Goal: Transaction & Acquisition: Purchase product/service

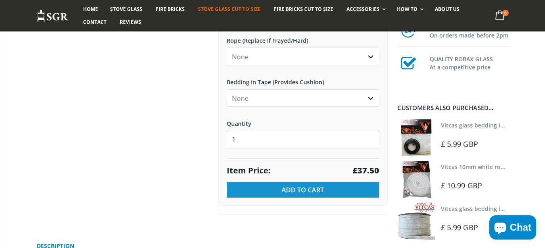
scroll to position [533, 0]
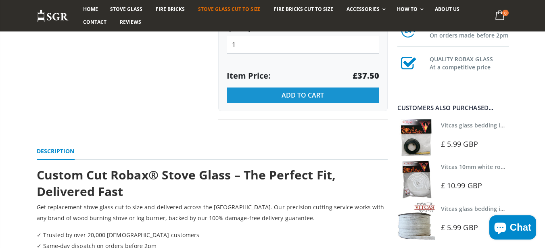
type input "250"
click at [283, 93] on span "Add to Cart" at bounding box center [303, 95] width 42 height 9
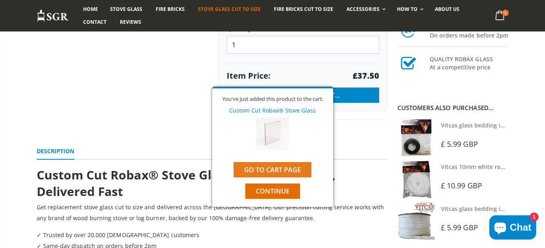
click at [271, 170] on link "Go to cart page" at bounding box center [273, 169] width 78 height 15
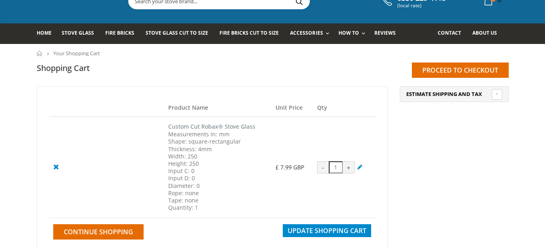
scroll to position [70, 0]
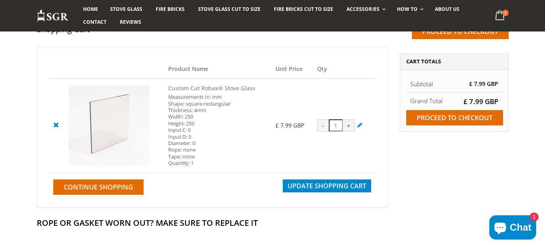
click at [58, 126] on icon at bounding box center [56, 125] width 10 height 10
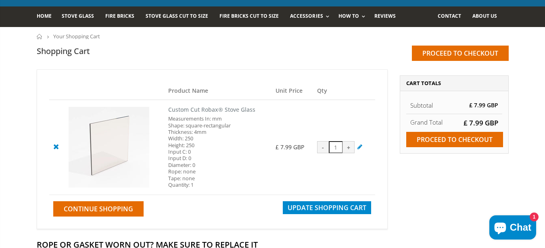
scroll to position [48, 0]
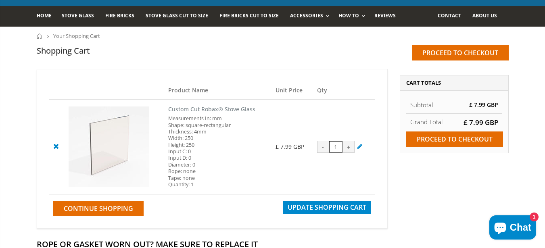
click at [51, 147] on icon at bounding box center [56, 146] width 10 height 10
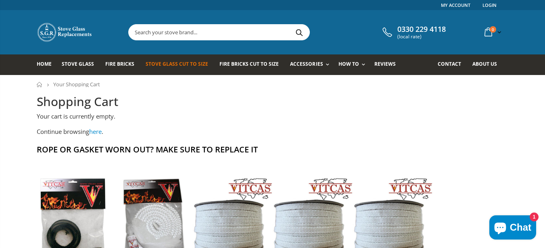
click at [182, 71] on link "Stove Glass Cut To Size" at bounding box center [180, 65] width 69 height 21
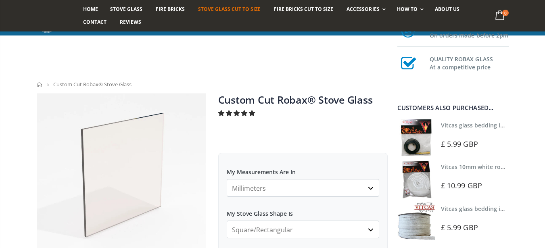
scroll to position [339, 0]
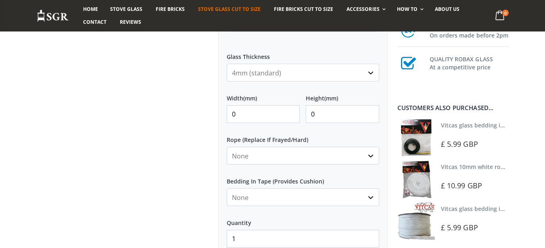
click at [252, 117] on input "0" at bounding box center [263, 114] width 73 height 18
click at [250, 116] on input "0" at bounding box center [263, 114] width 73 height 18
type input "250"
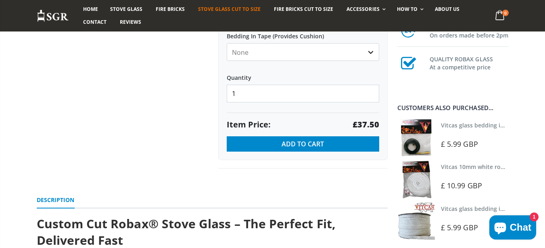
scroll to position [436, 0]
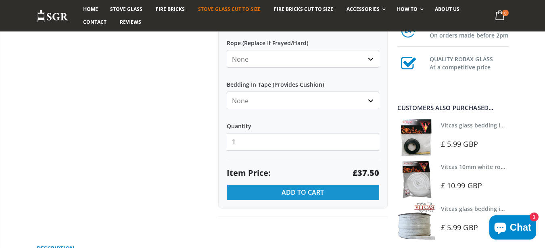
type input "250"
click at [264, 192] on button "Add to Cart" at bounding box center [303, 192] width 153 height 15
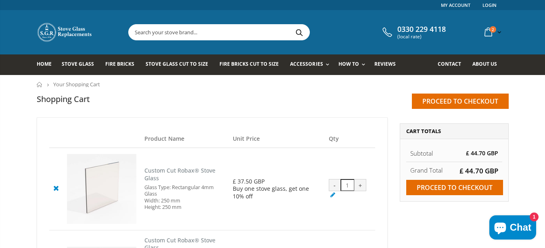
scroll to position [97, 0]
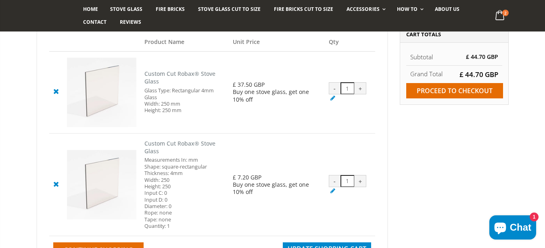
click at [55, 188] on icon at bounding box center [56, 184] width 10 height 10
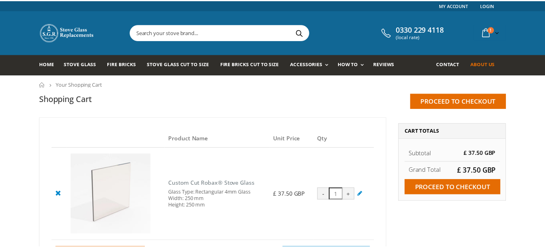
scroll to position [31, 0]
